Goal: Register for event/course

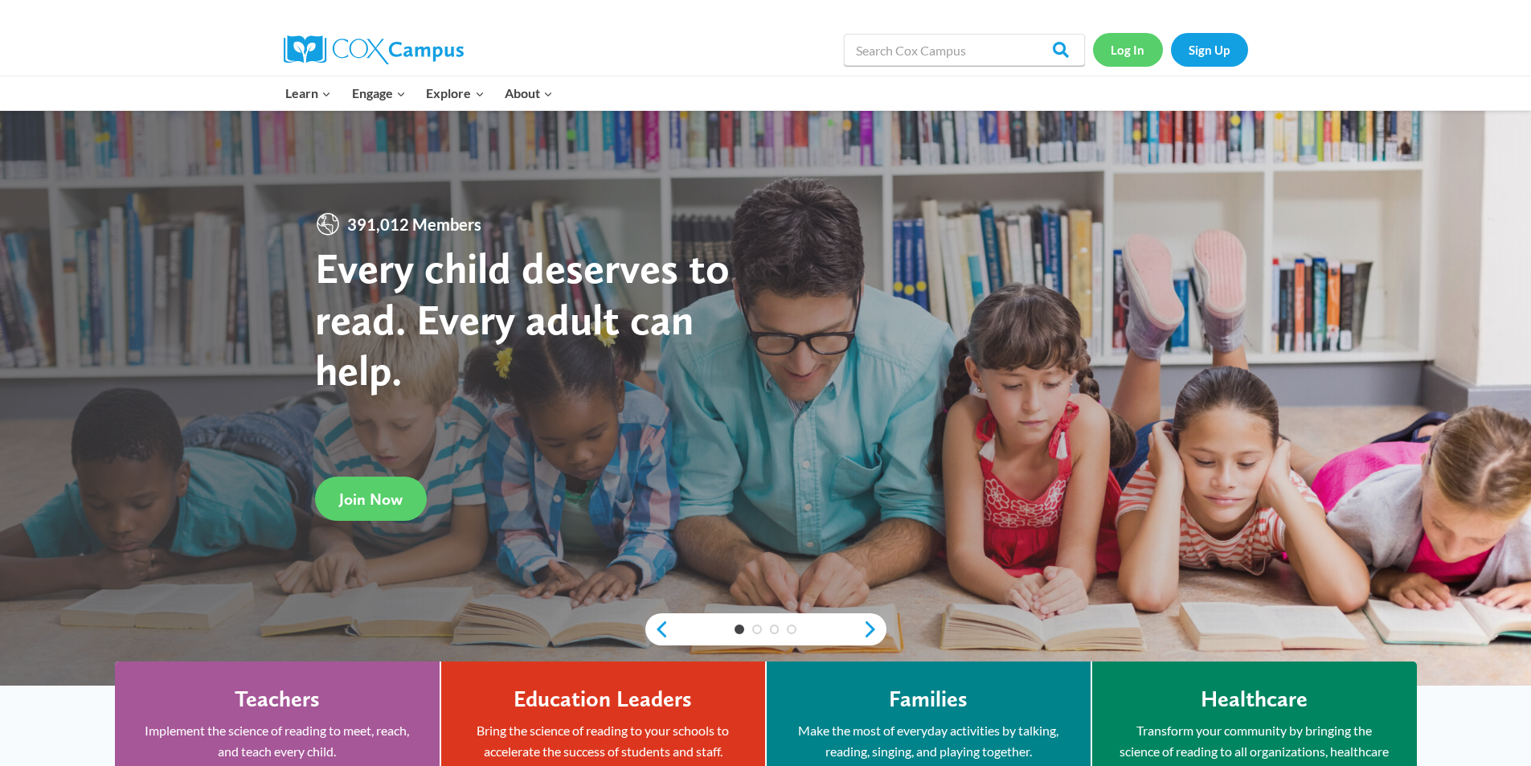
click at [1119, 55] on link "Log In" at bounding box center [1128, 49] width 70 height 33
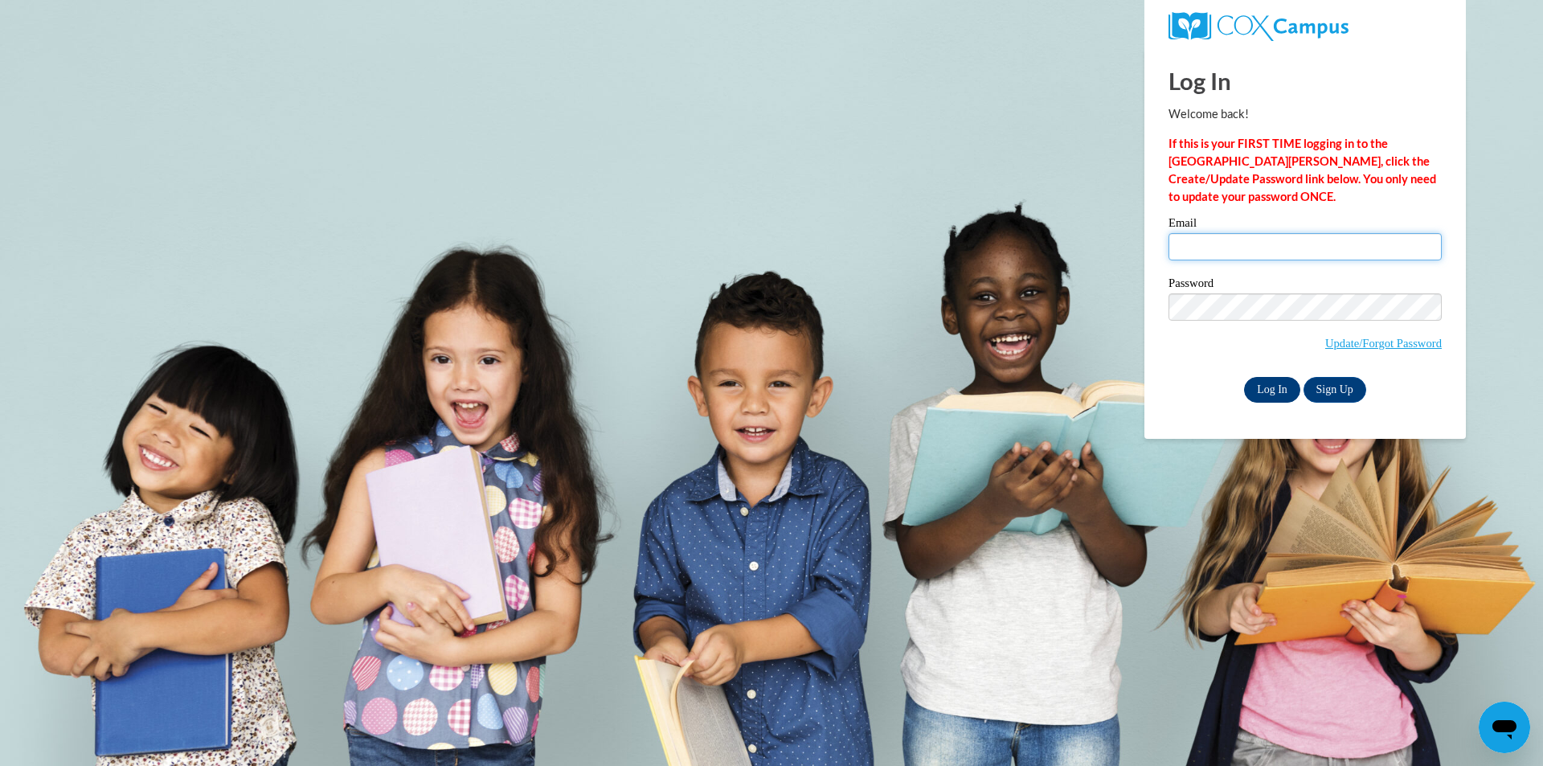
type input "jones.adam.w@muscogee.k12.ga.us"
click at [1278, 381] on input "Log In" at bounding box center [1272, 390] width 56 height 26
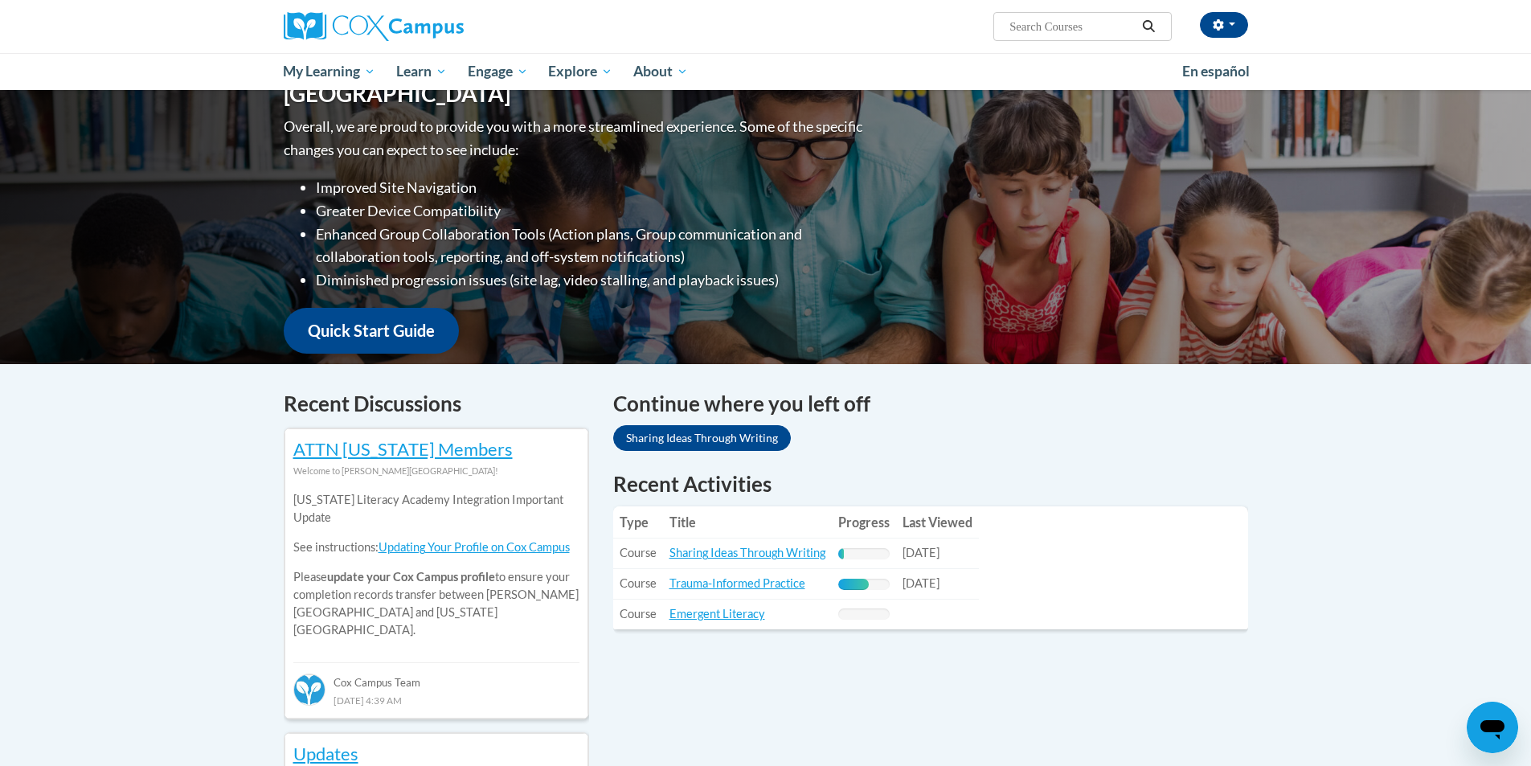
scroll to position [402, 0]
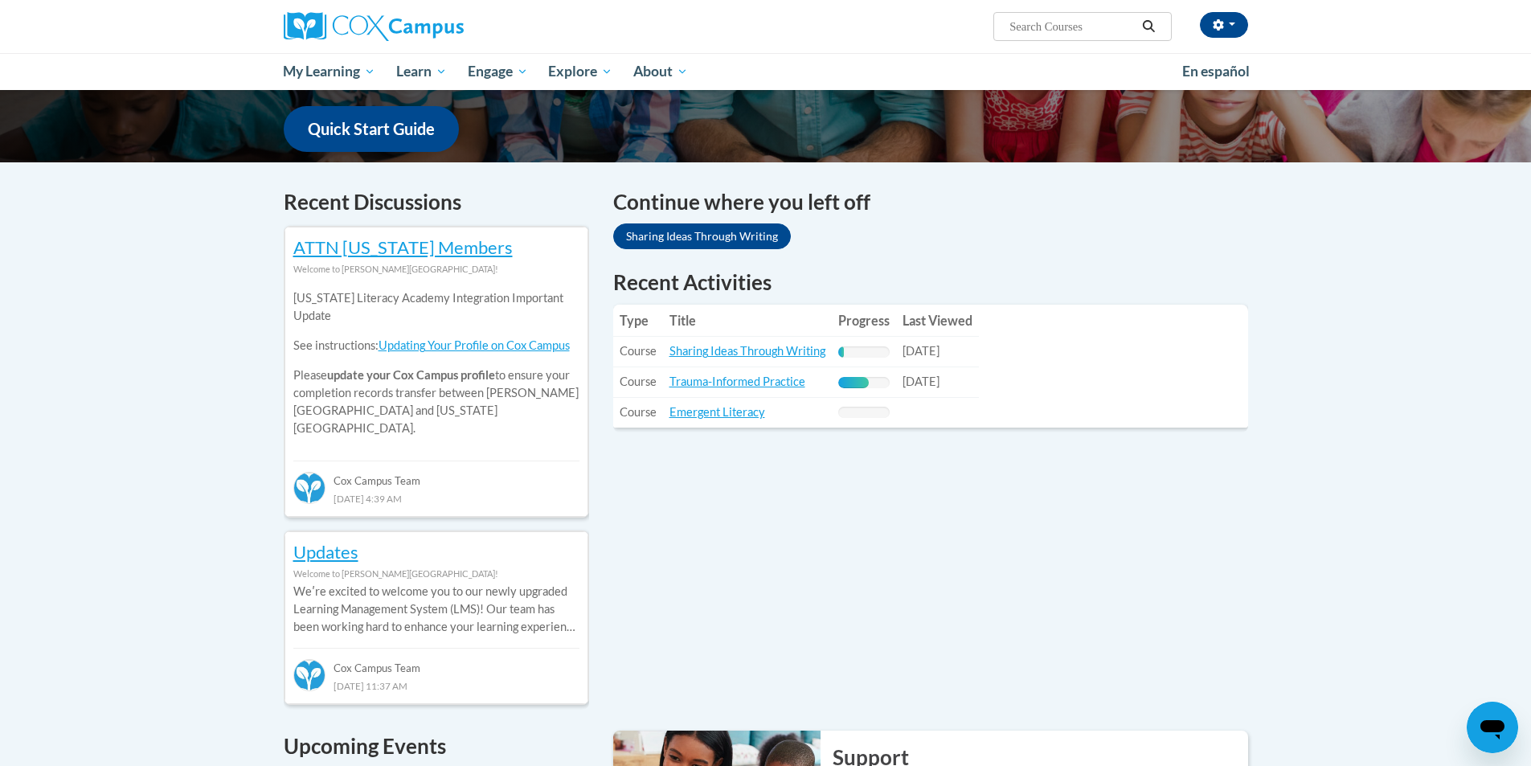
click at [1064, 23] on input "Search..." at bounding box center [1072, 26] width 129 height 19
type input "meaning conversation"
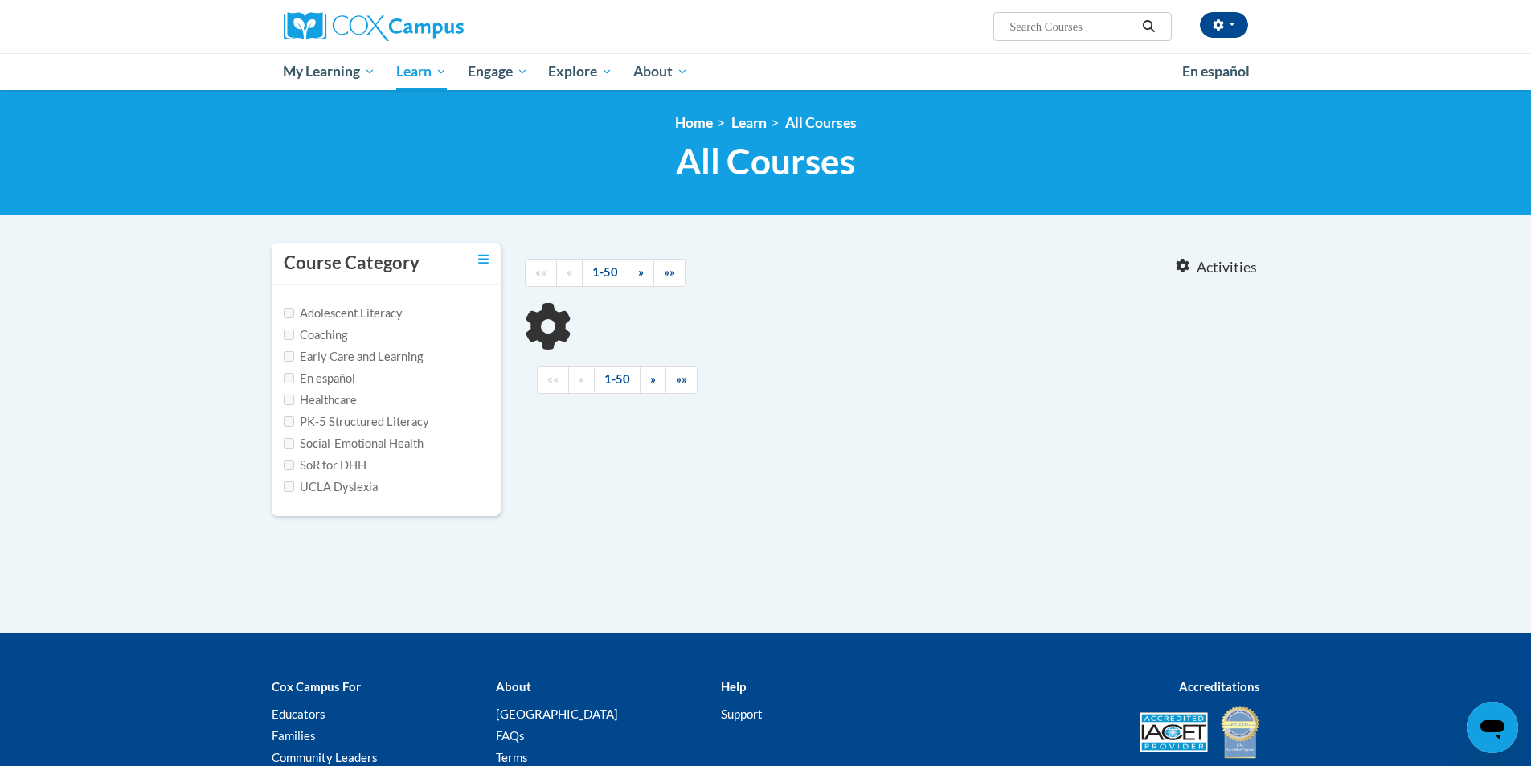
type input "meaning conversation"
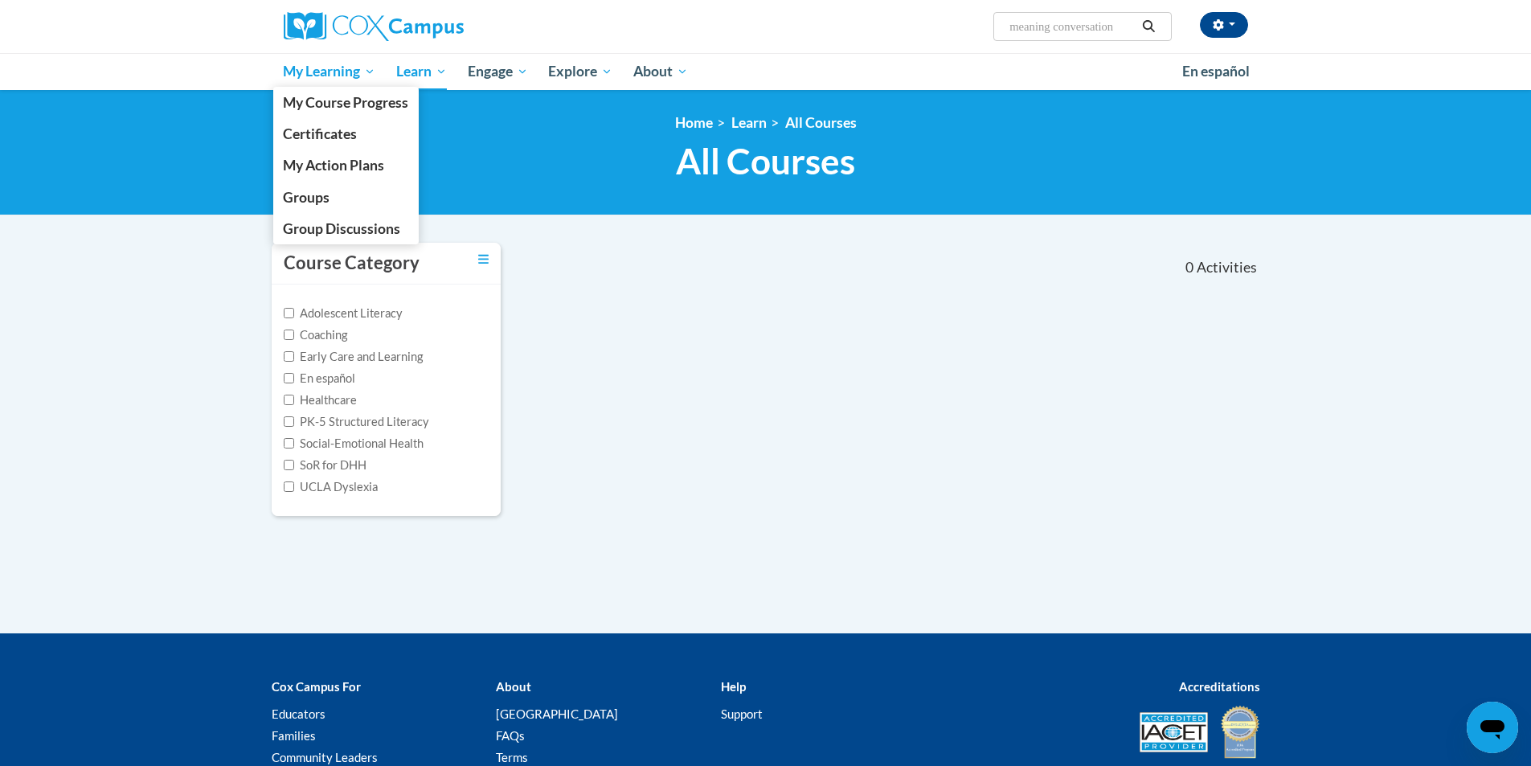
click at [334, 69] on span "My Learning" at bounding box center [329, 71] width 92 height 19
click at [328, 106] on span "My Course Progress" at bounding box center [345, 102] width 125 height 17
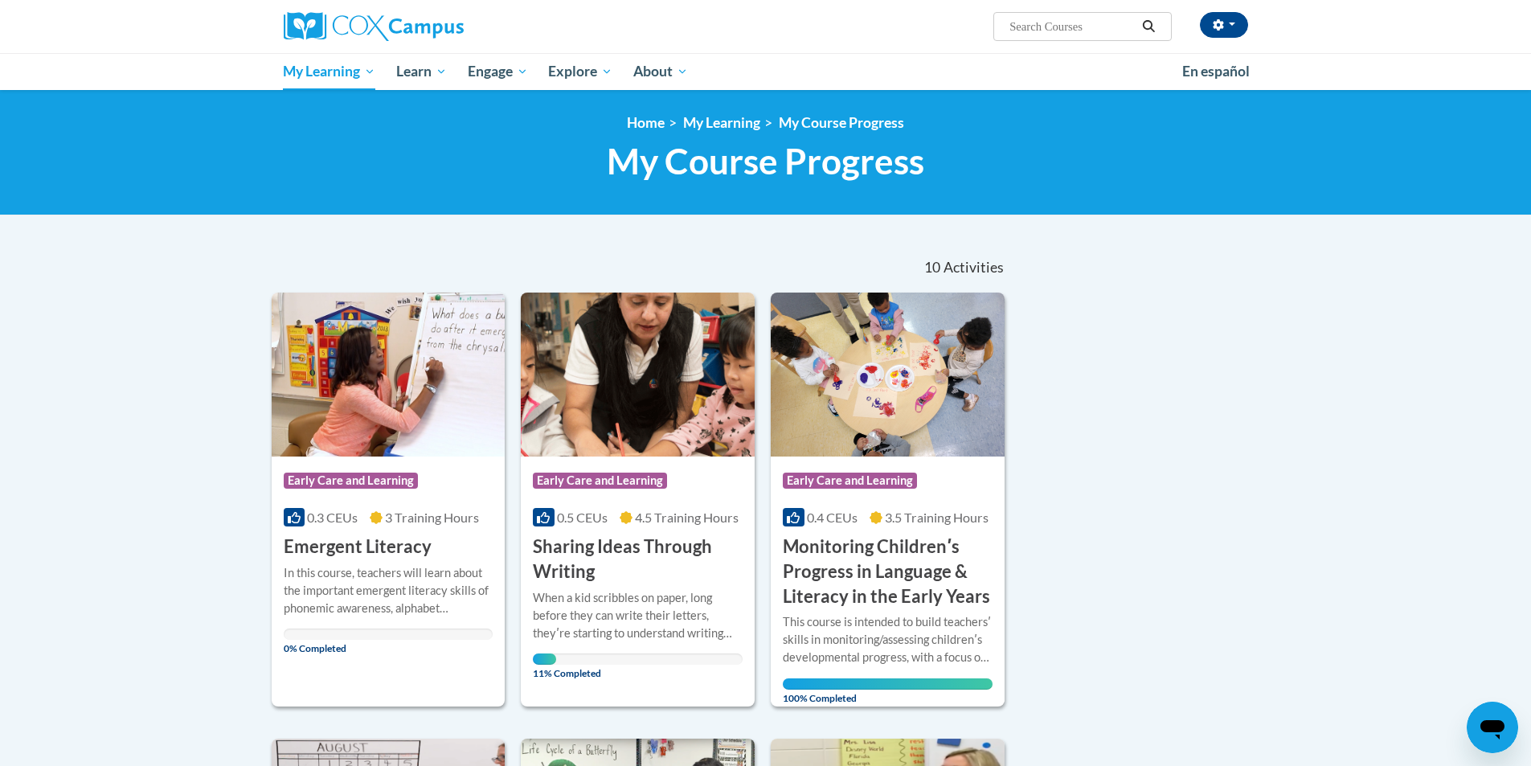
click at [1074, 22] on input "Search..." at bounding box center [1072, 26] width 129 height 19
type input "meaning"
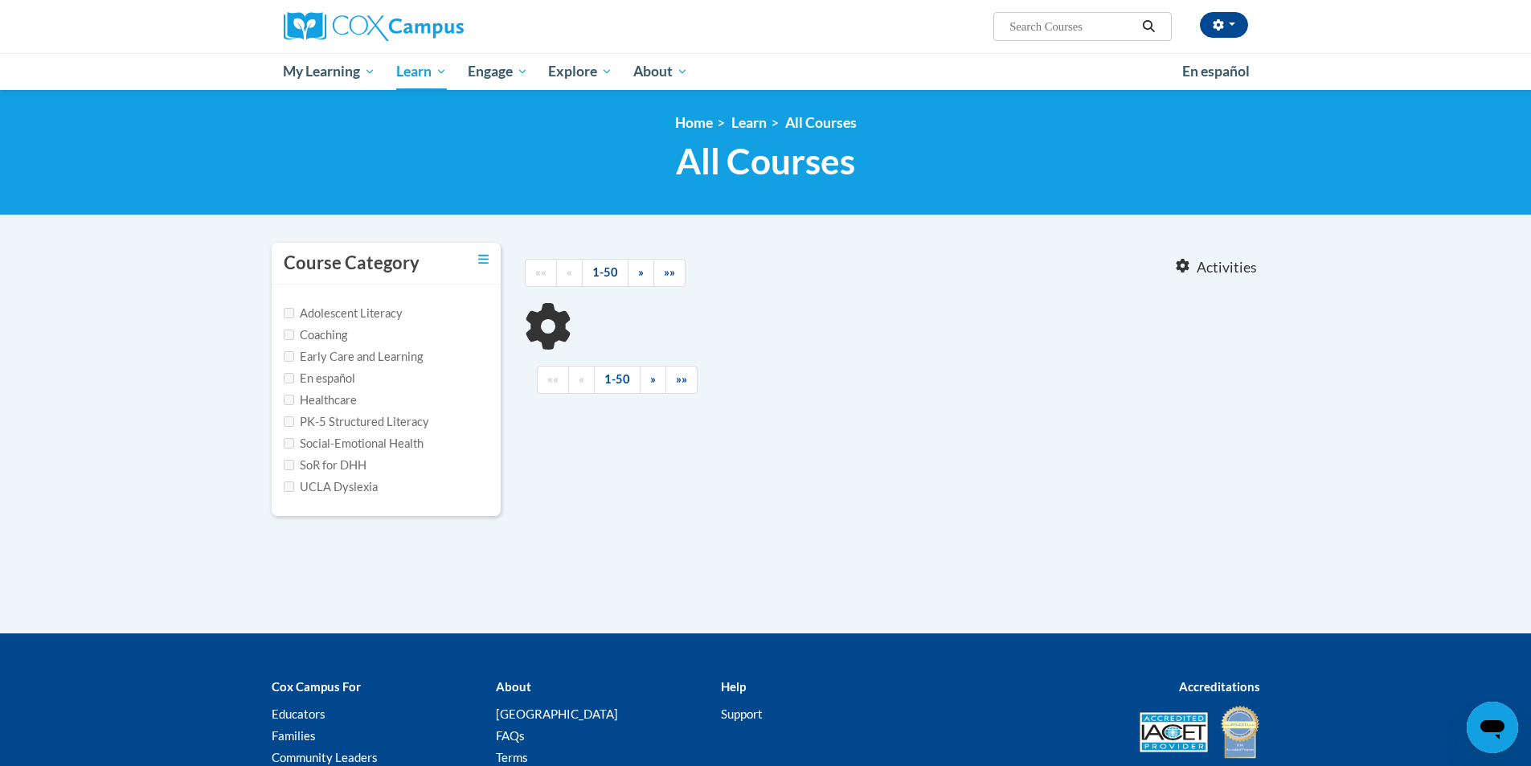
type input "meaning"
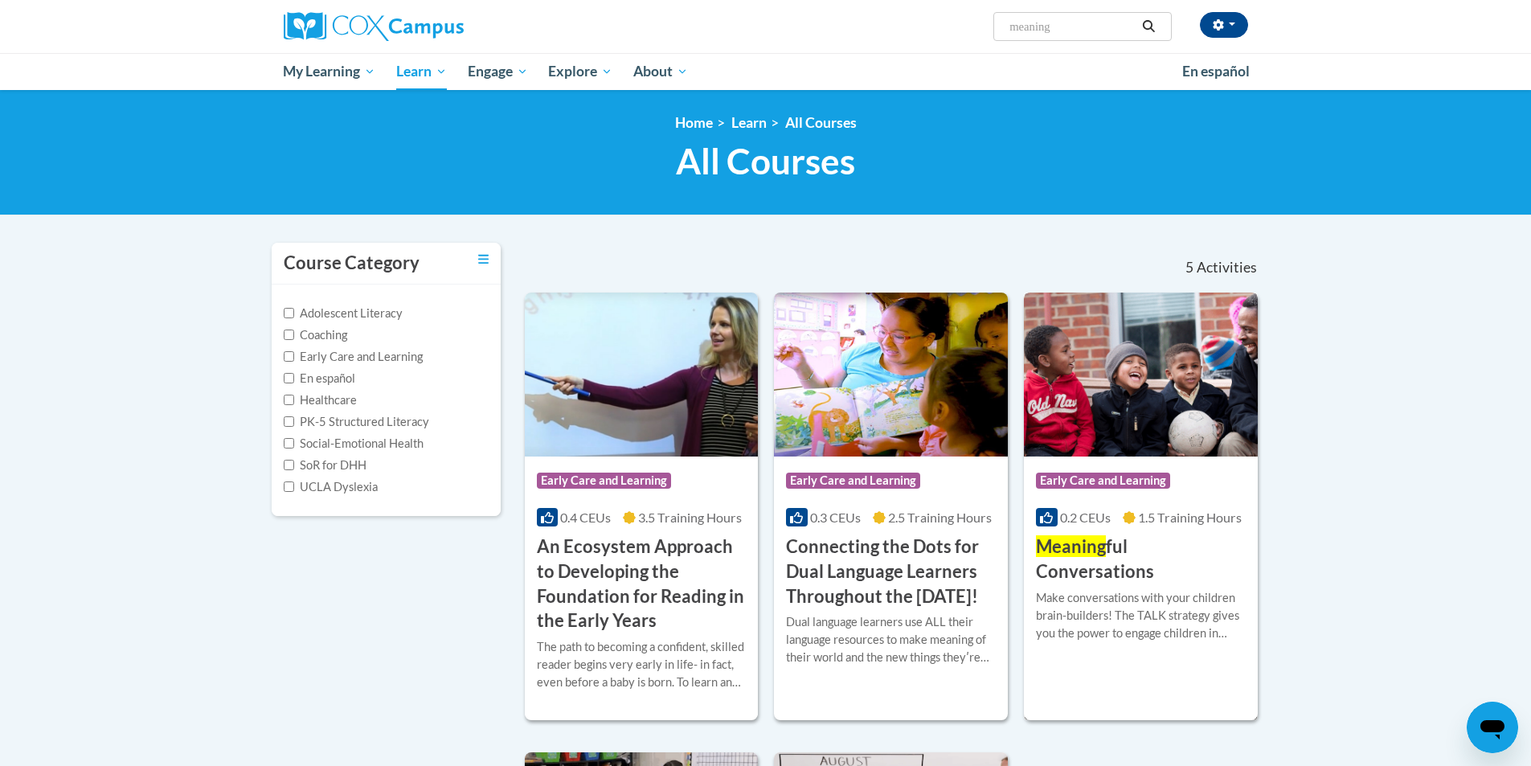
click at [1133, 540] on h3 "Meaning ful Conversations" at bounding box center [1141, 559] width 210 height 50
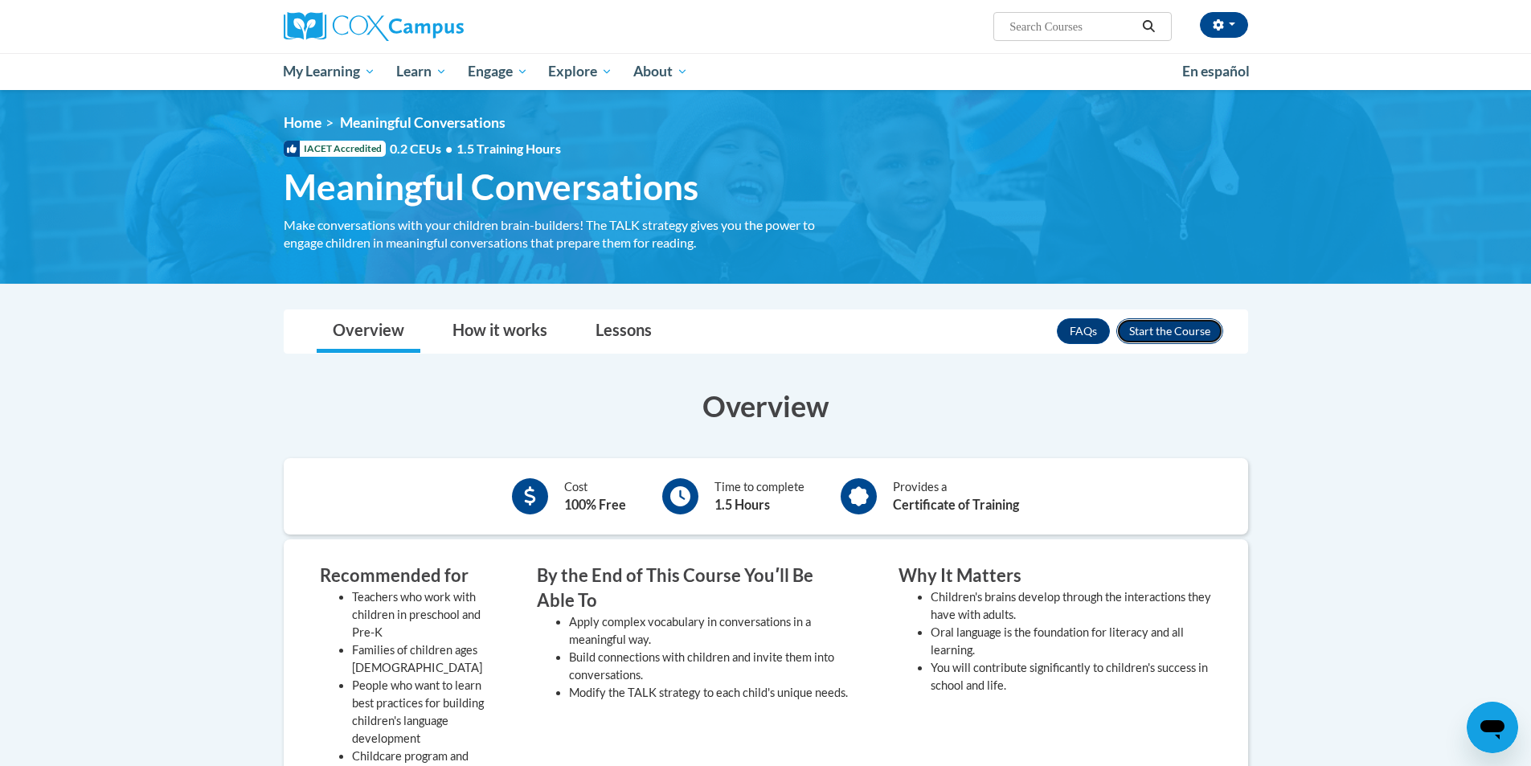
click at [1193, 330] on button "Enroll" at bounding box center [1169, 331] width 107 height 26
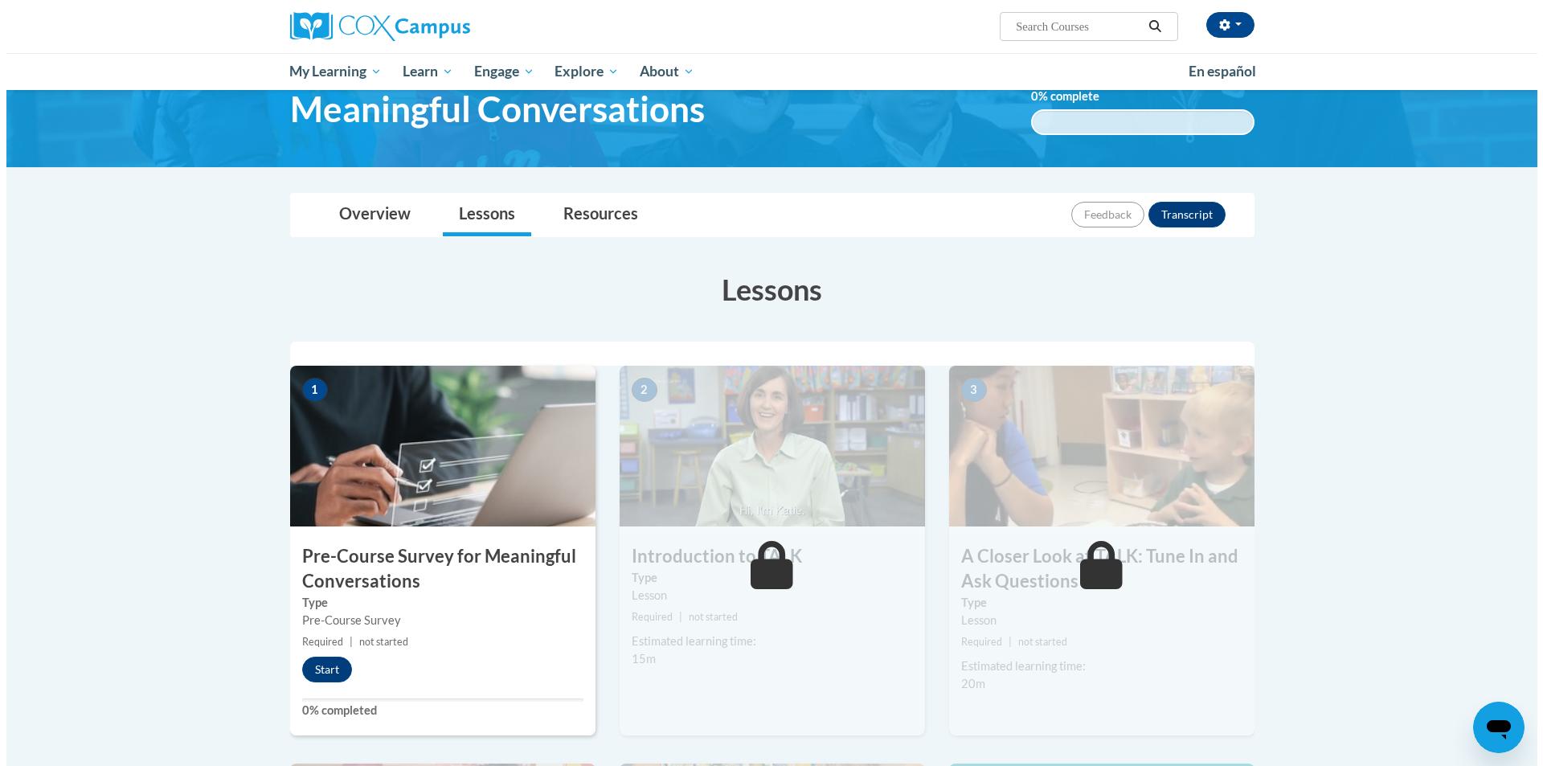
scroll to position [241, 0]
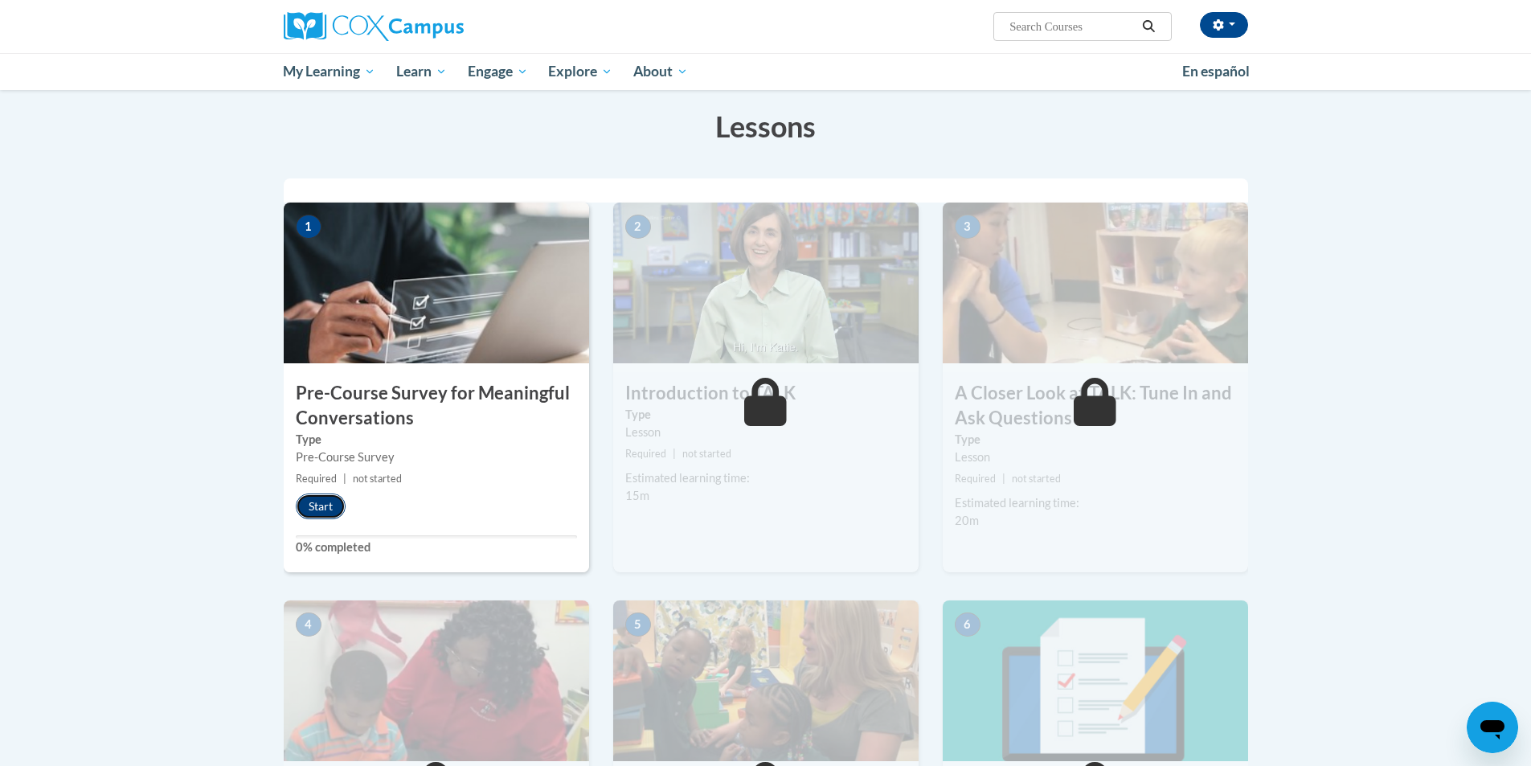
click at [315, 500] on button "Start" at bounding box center [321, 506] width 50 height 26
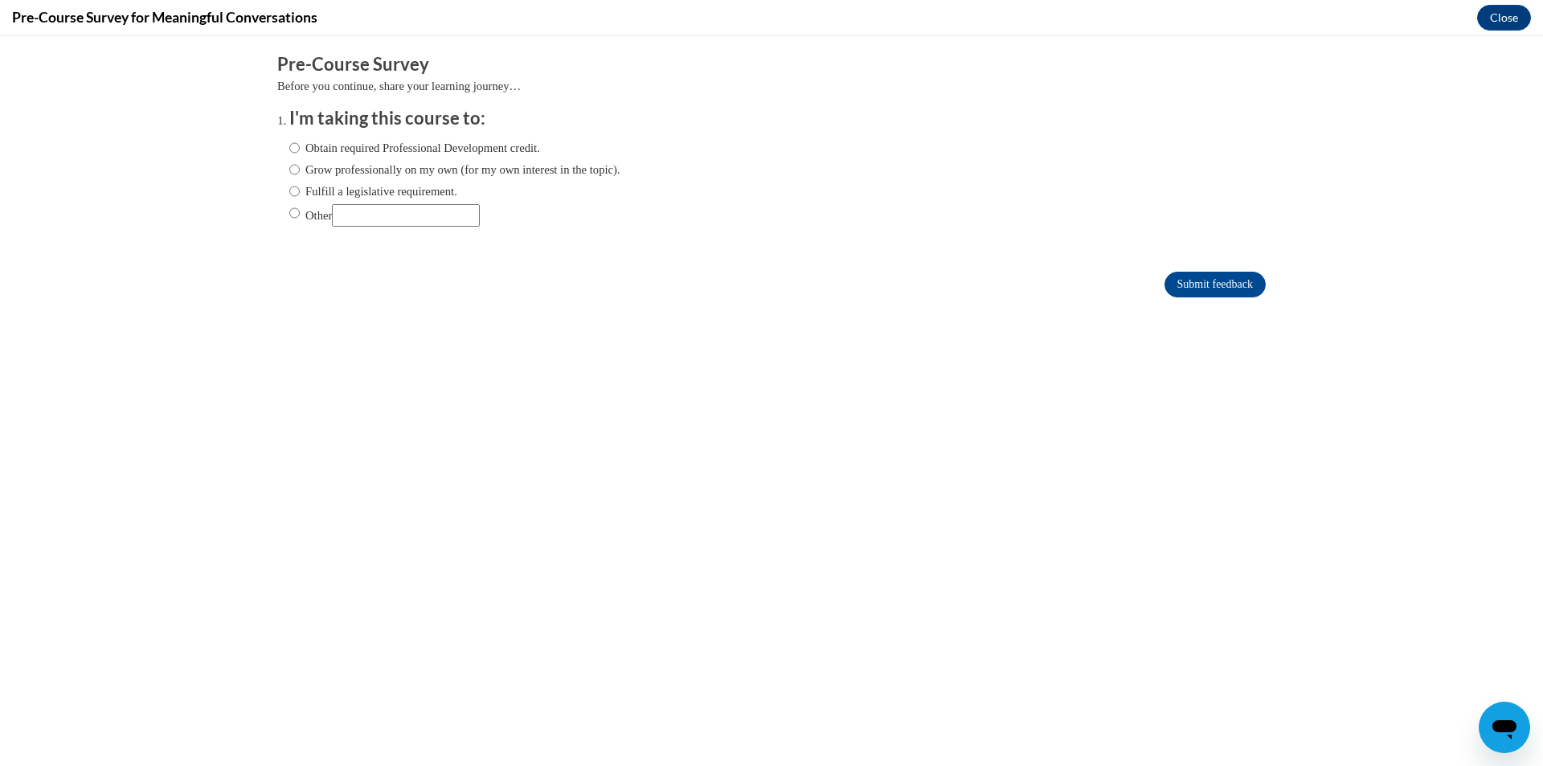
scroll to position [0, 0]
click at [289, 150] on input "Obtain required Professional Development credit." at bounding box center [294, 148] width 10 height 18
radio input "true"
click at [1206, 291] on input "Submit feedback" at bounding box center [1215, 285] width 101 height 26
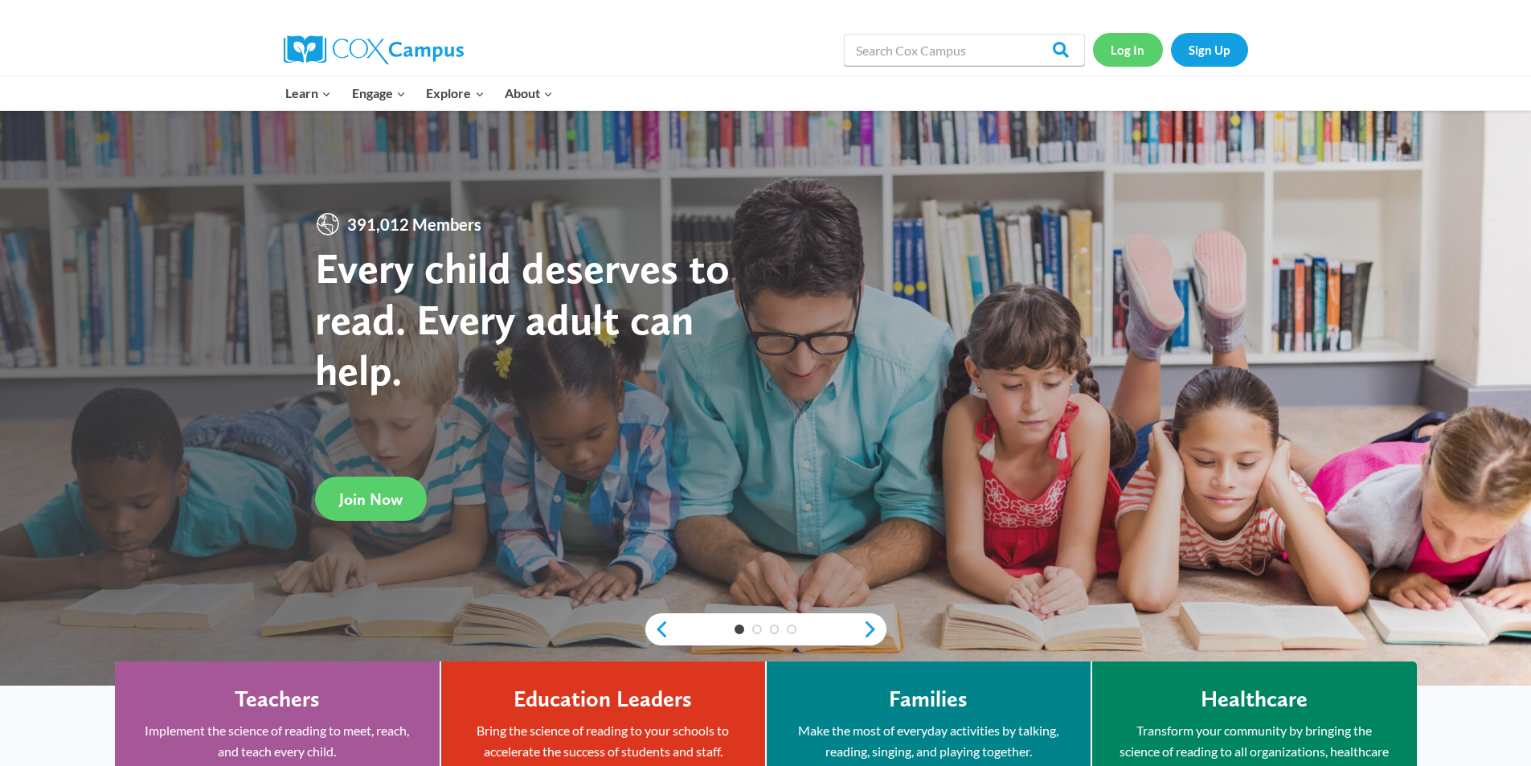
click at [1120, 50] on link "Log In" at bounding box center [1128, 49] width 70 height 33
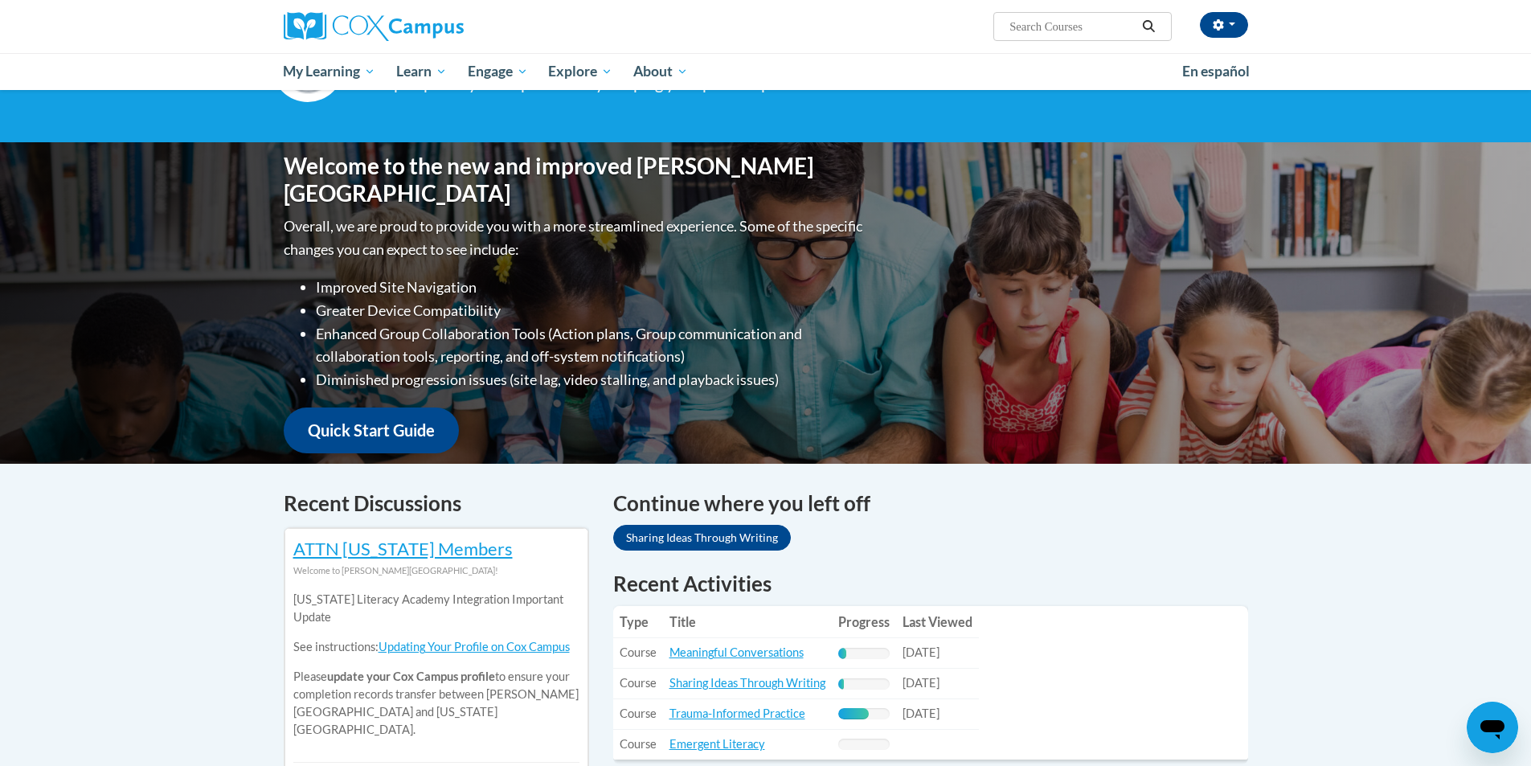
scroll to position [321, 0]
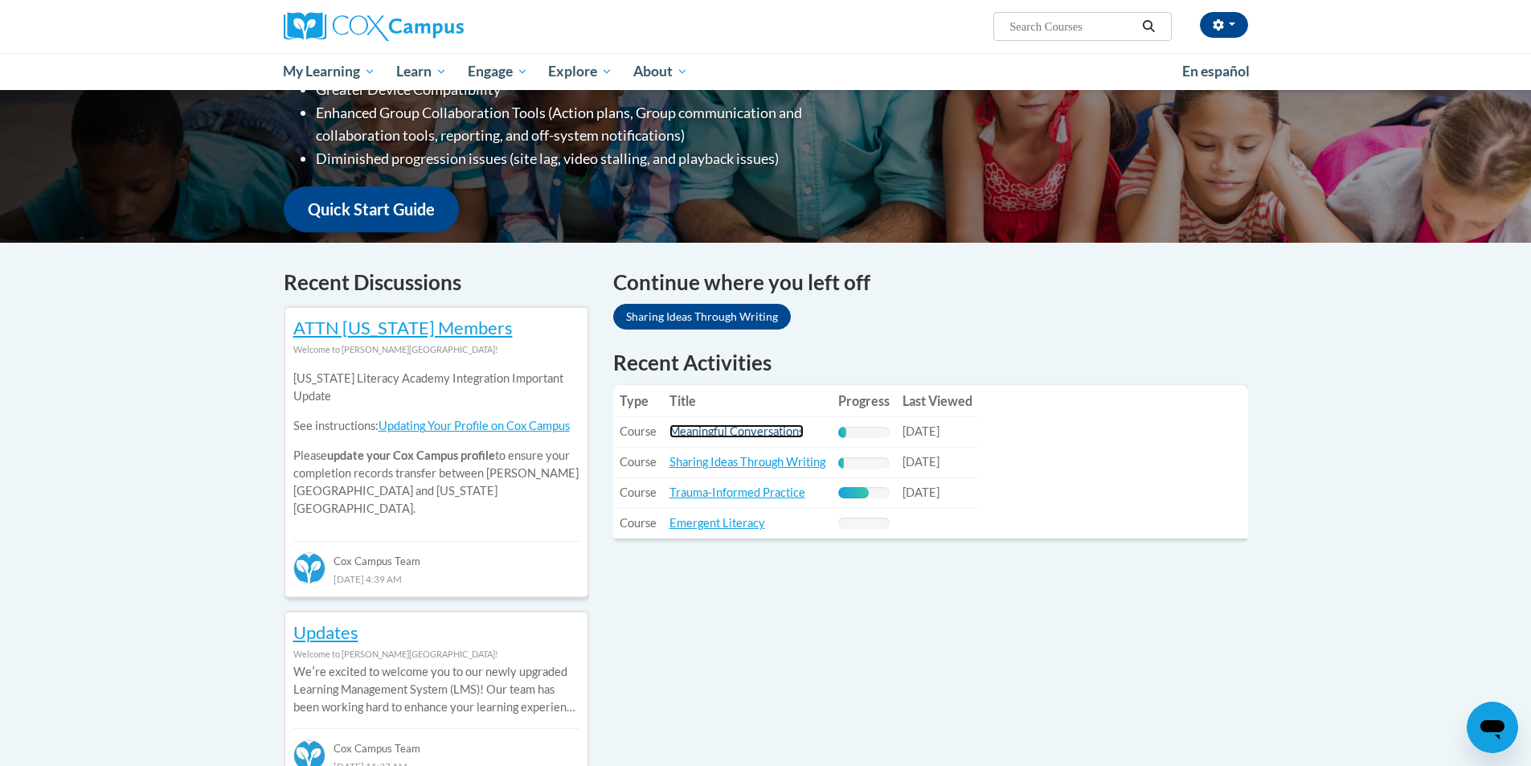
click at [759, 425] on link "Meaningful Conversations" at bounding box center [736, 431] width 134 height 14
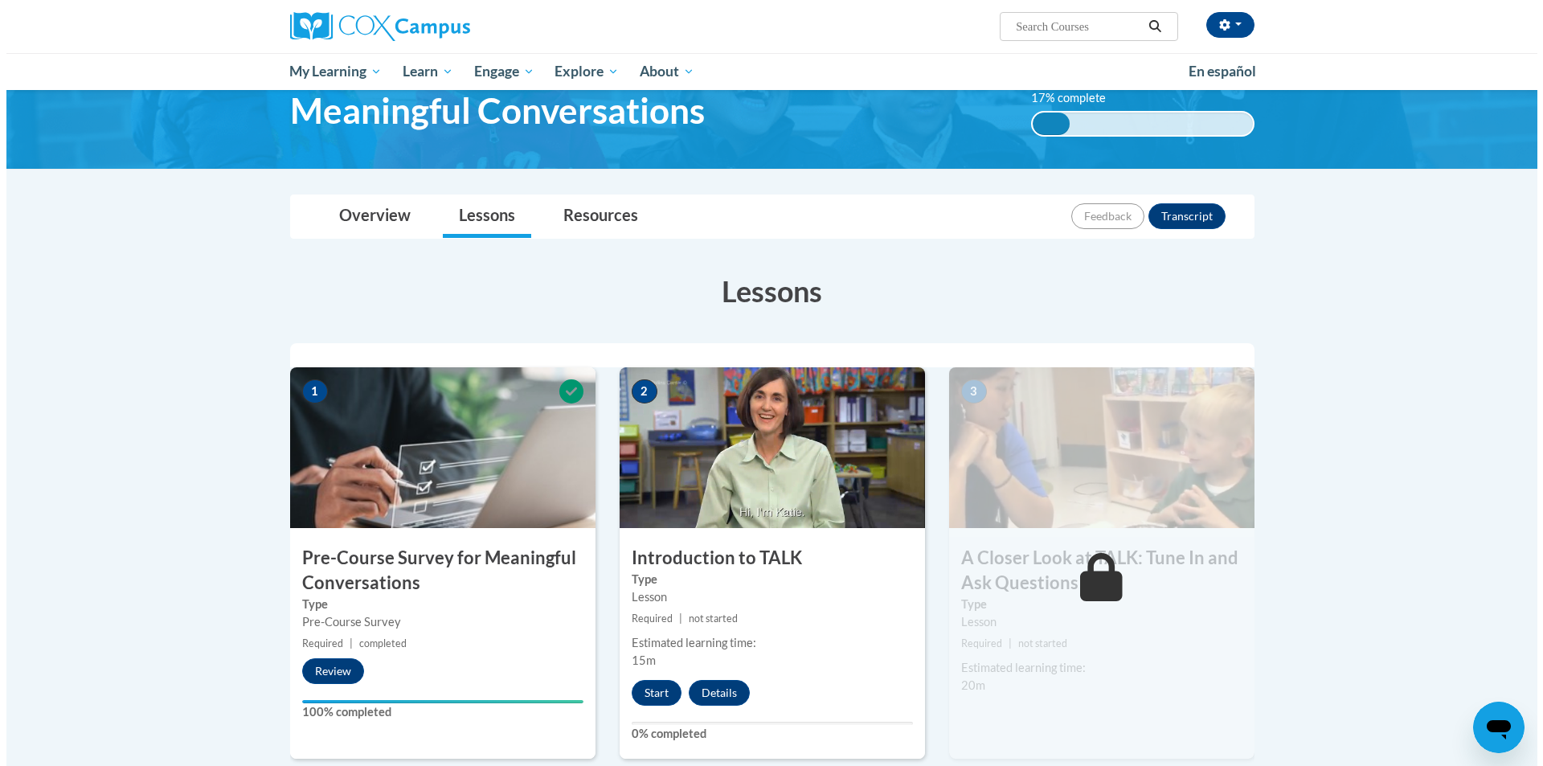
scroll to position [241, 0]
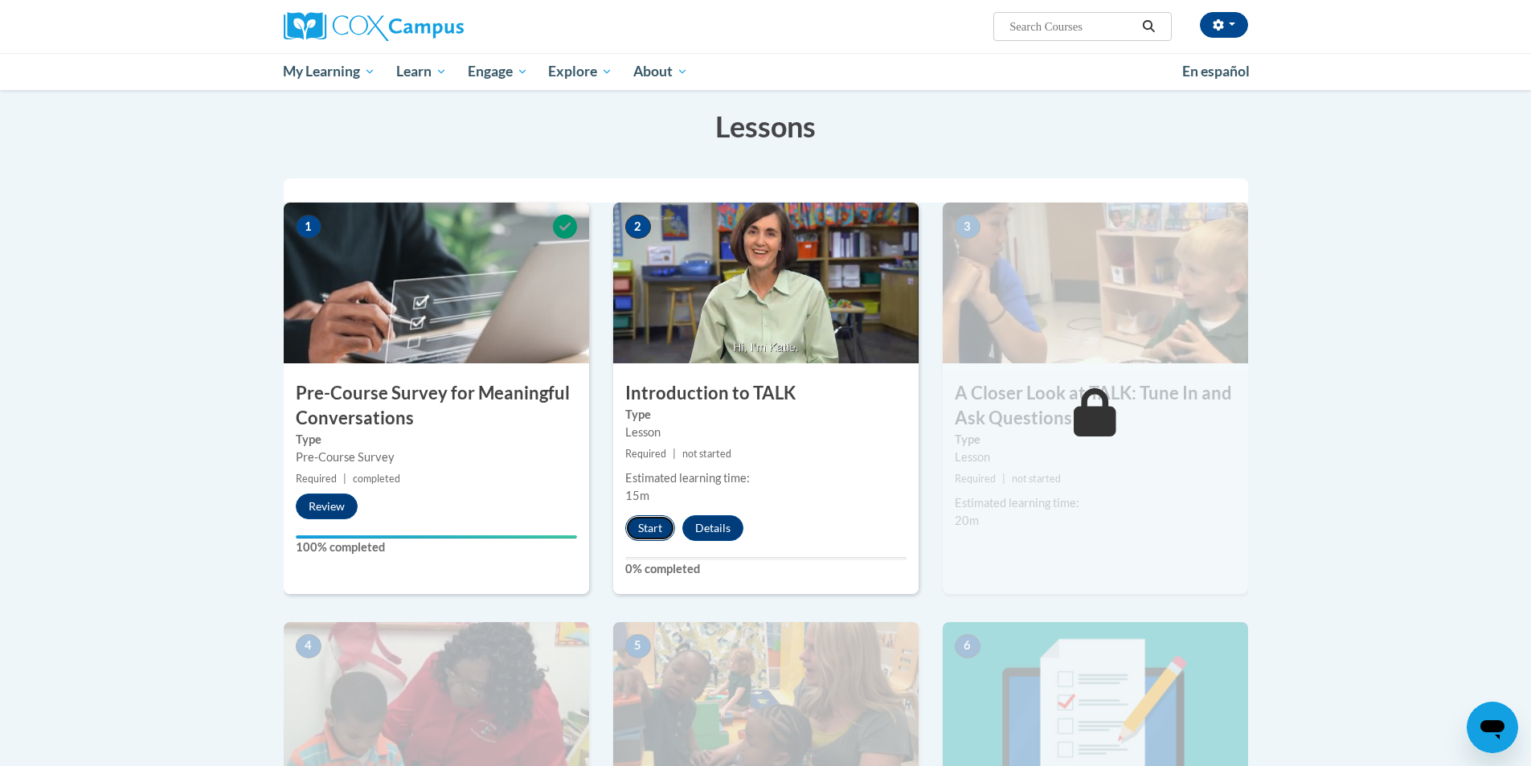
click at [660, 522] on button "Start" at bounding box center [650, 528] width 50 height 26
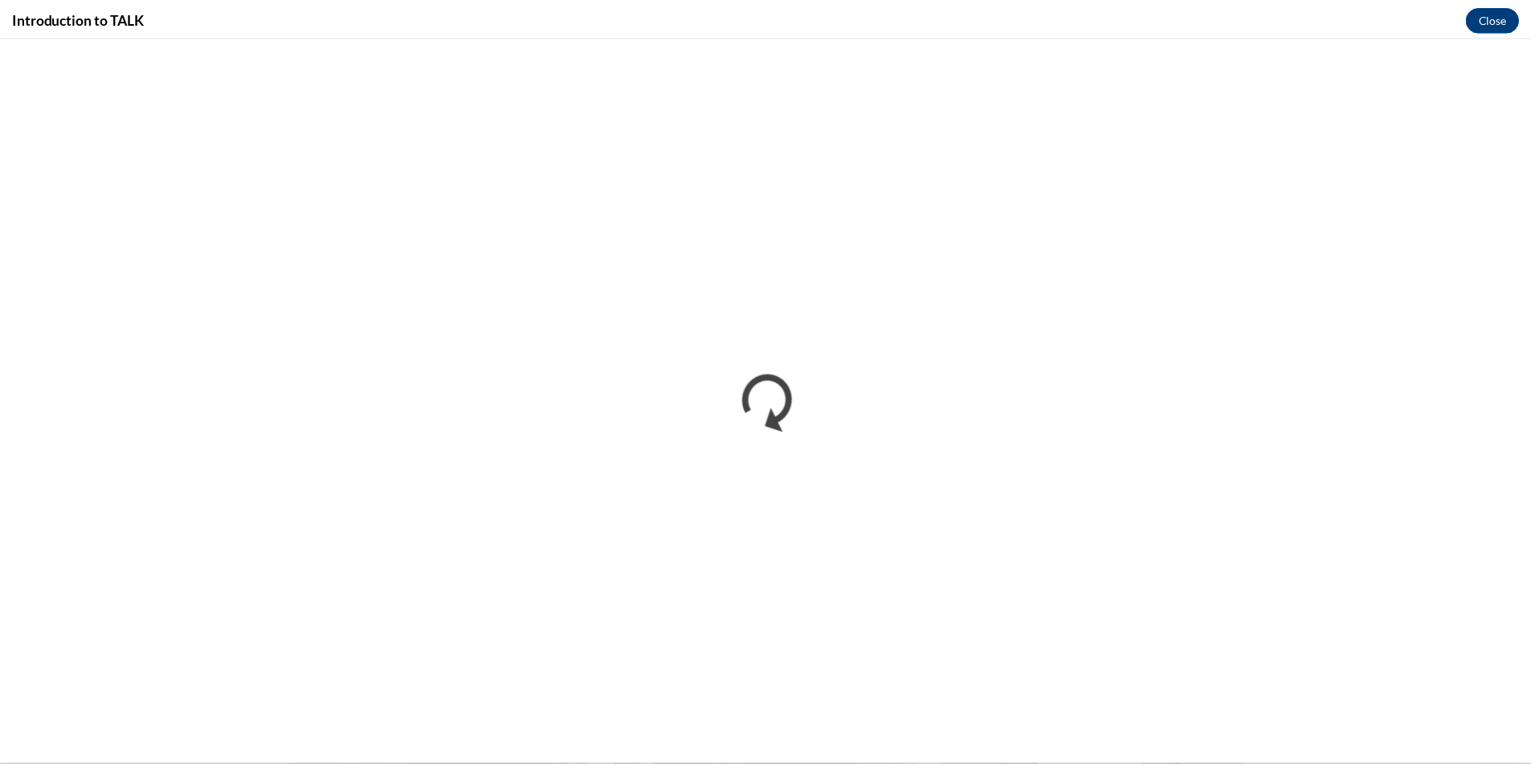
scroll to position [0, 0]
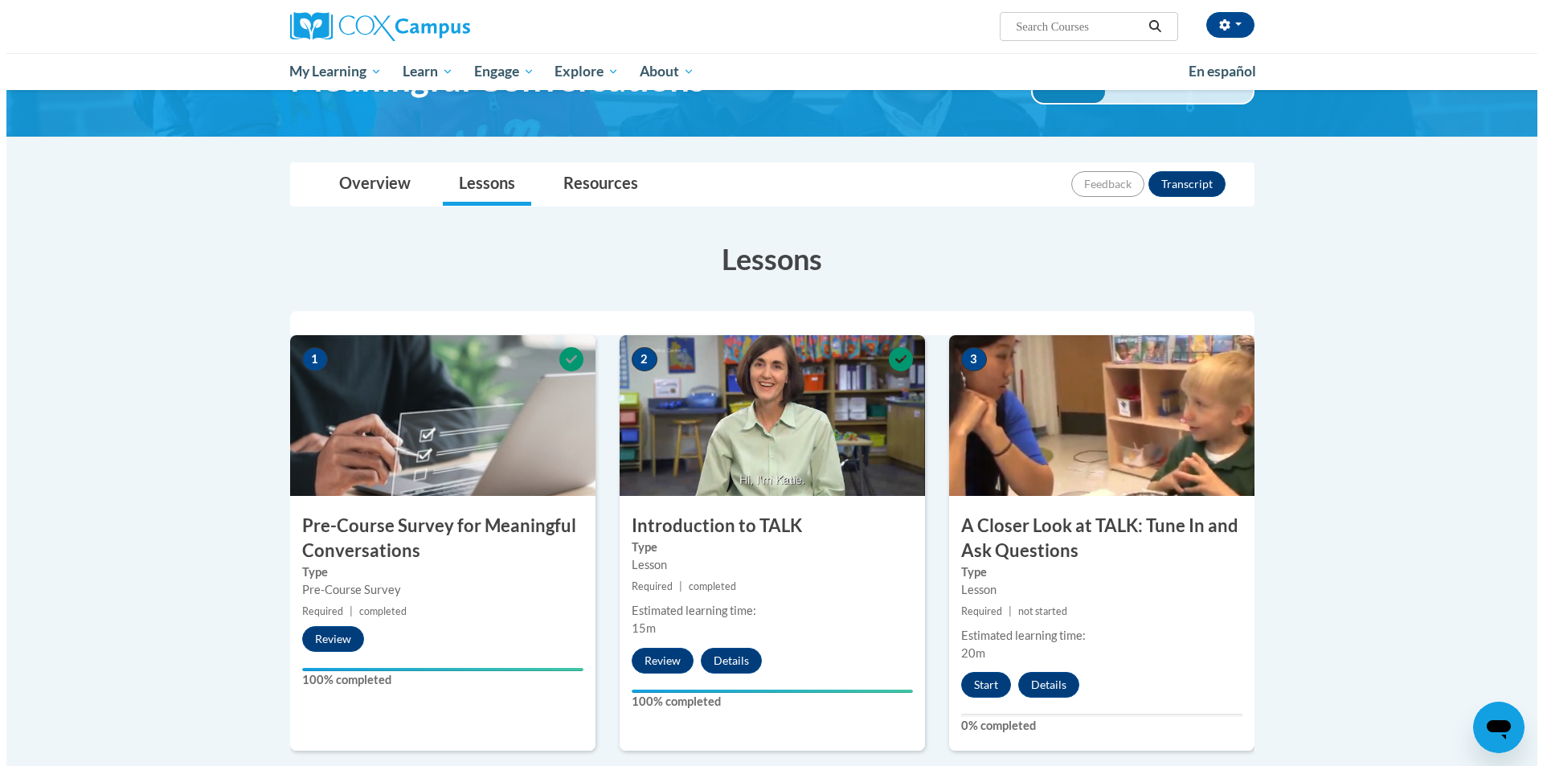
scroll to position [321, 0]
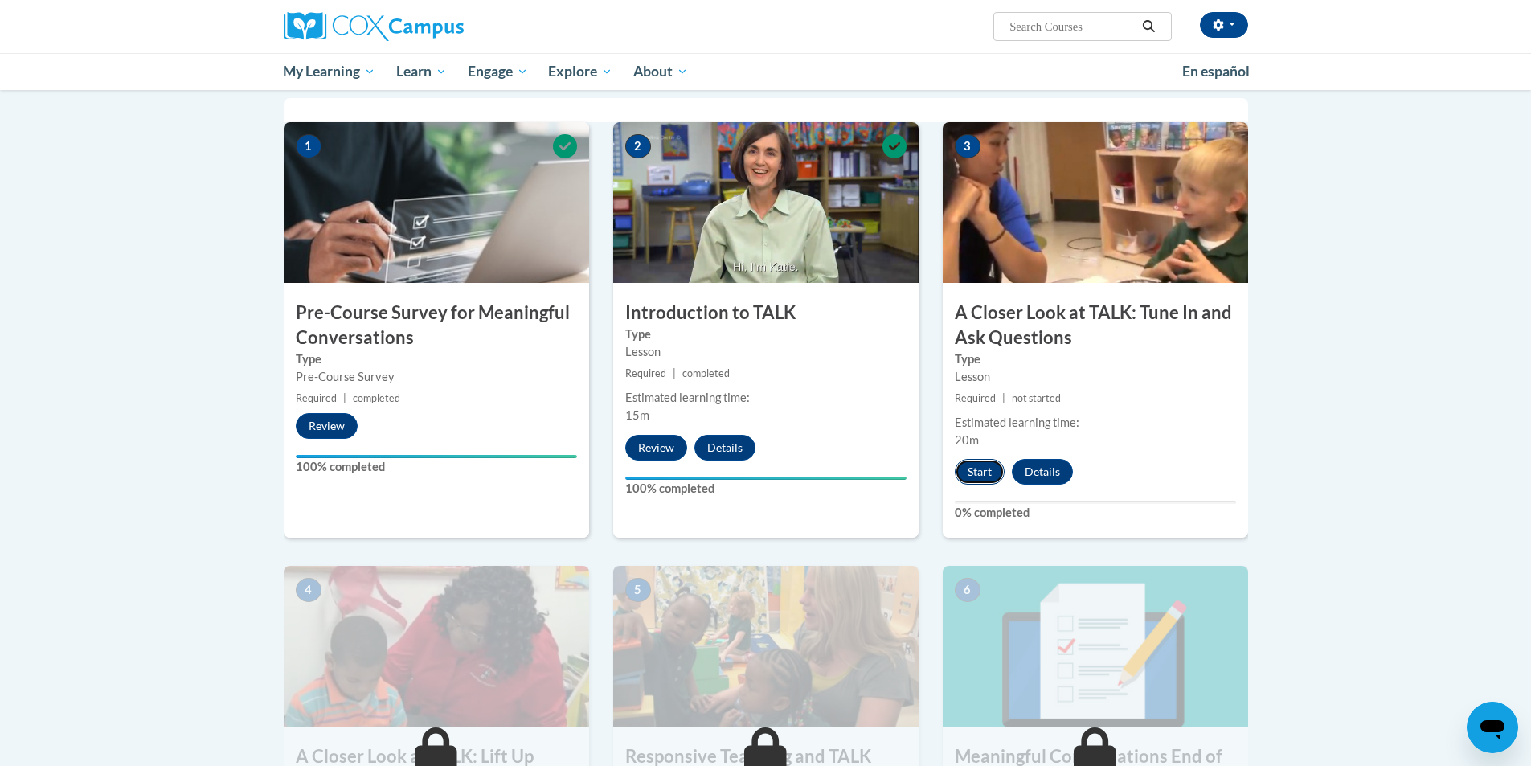
click at [986, 465] on button "Start" at bounding box center [980, 472] width 50 height 26
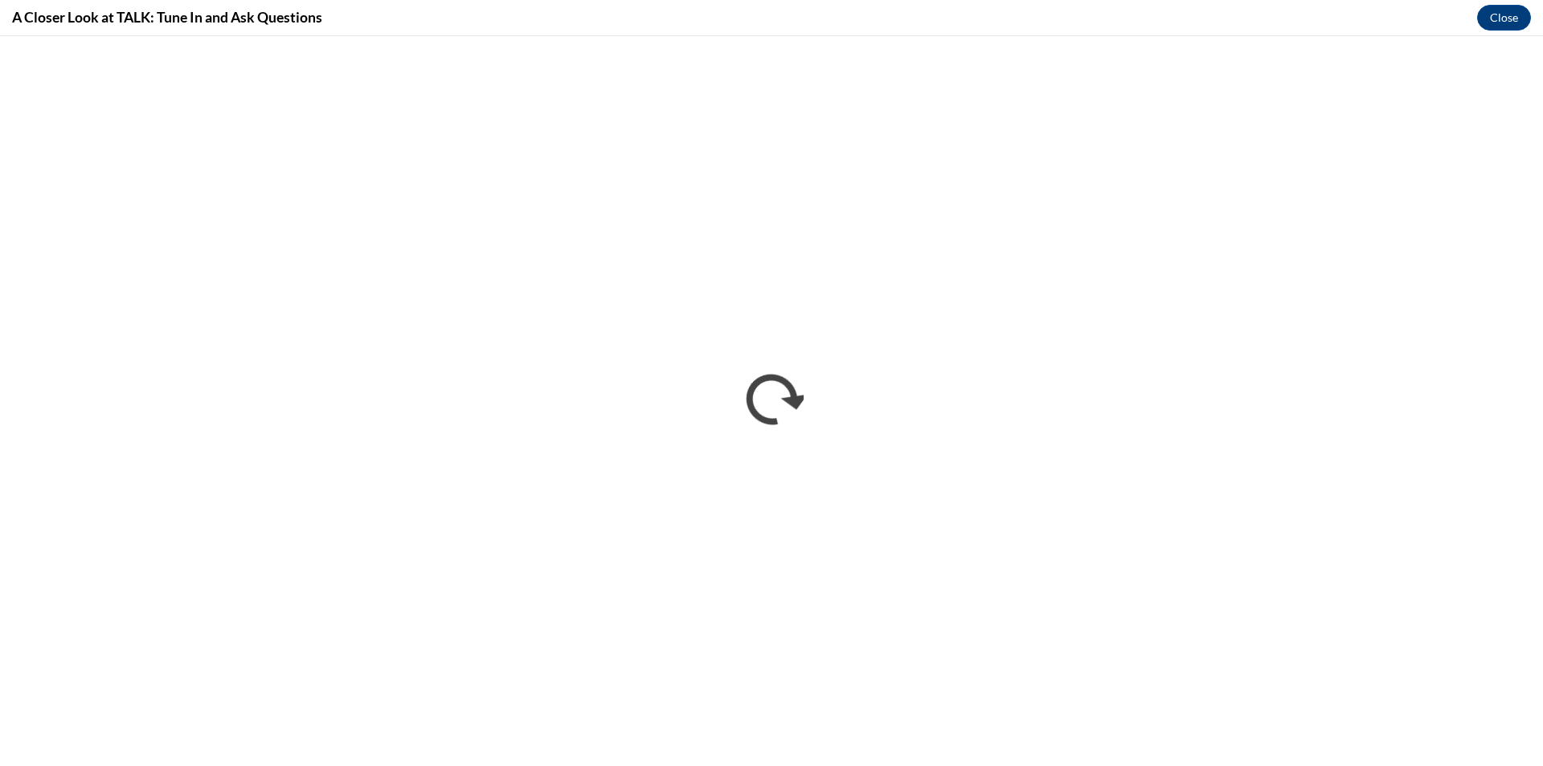
scroll to position [0, 0]
